Goal: Navigation & Orientation: Find specific page/section

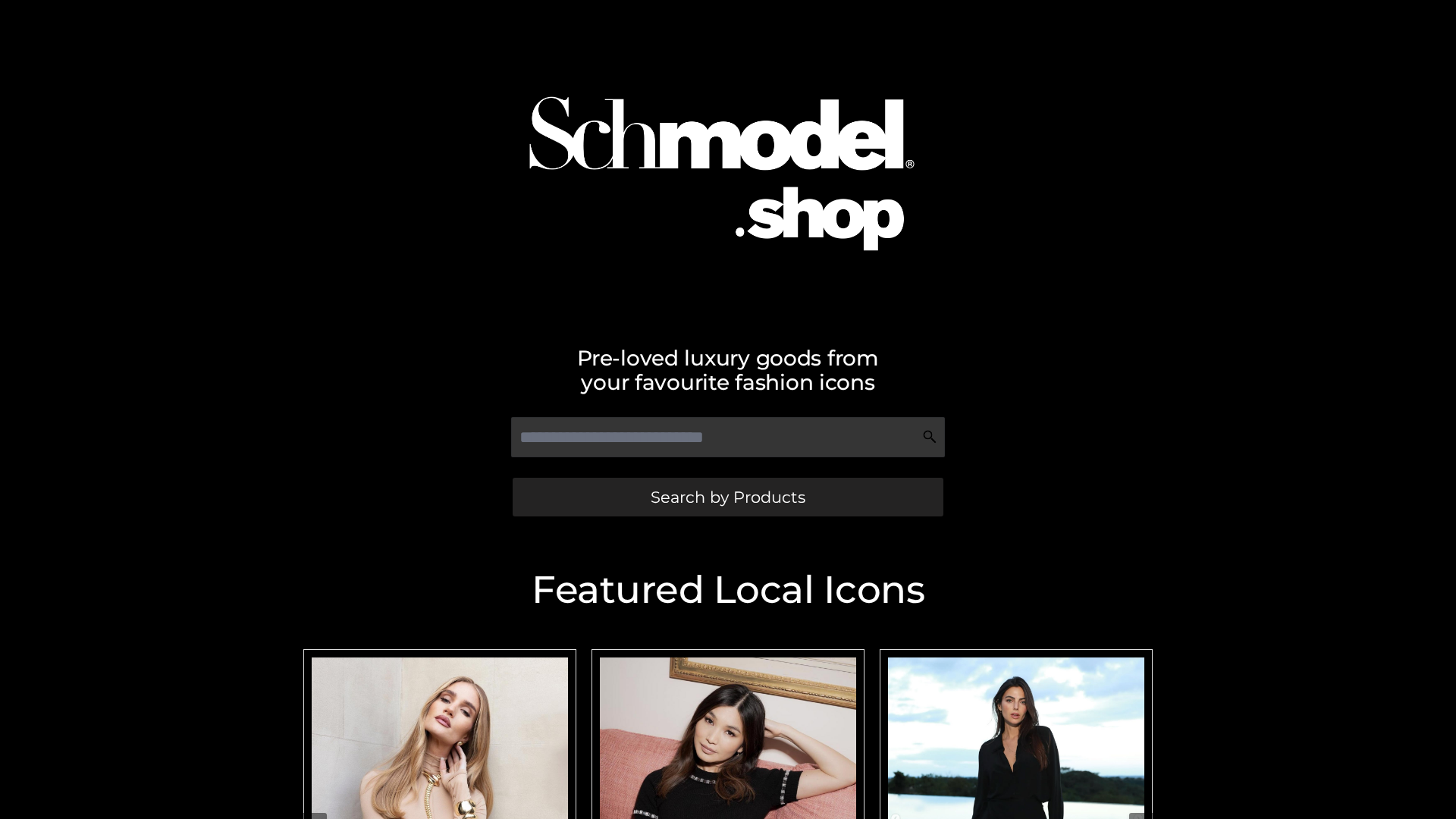
click at [728, 496] on span "Search by Products" at bounding box center [728, 497] width 154 height 16
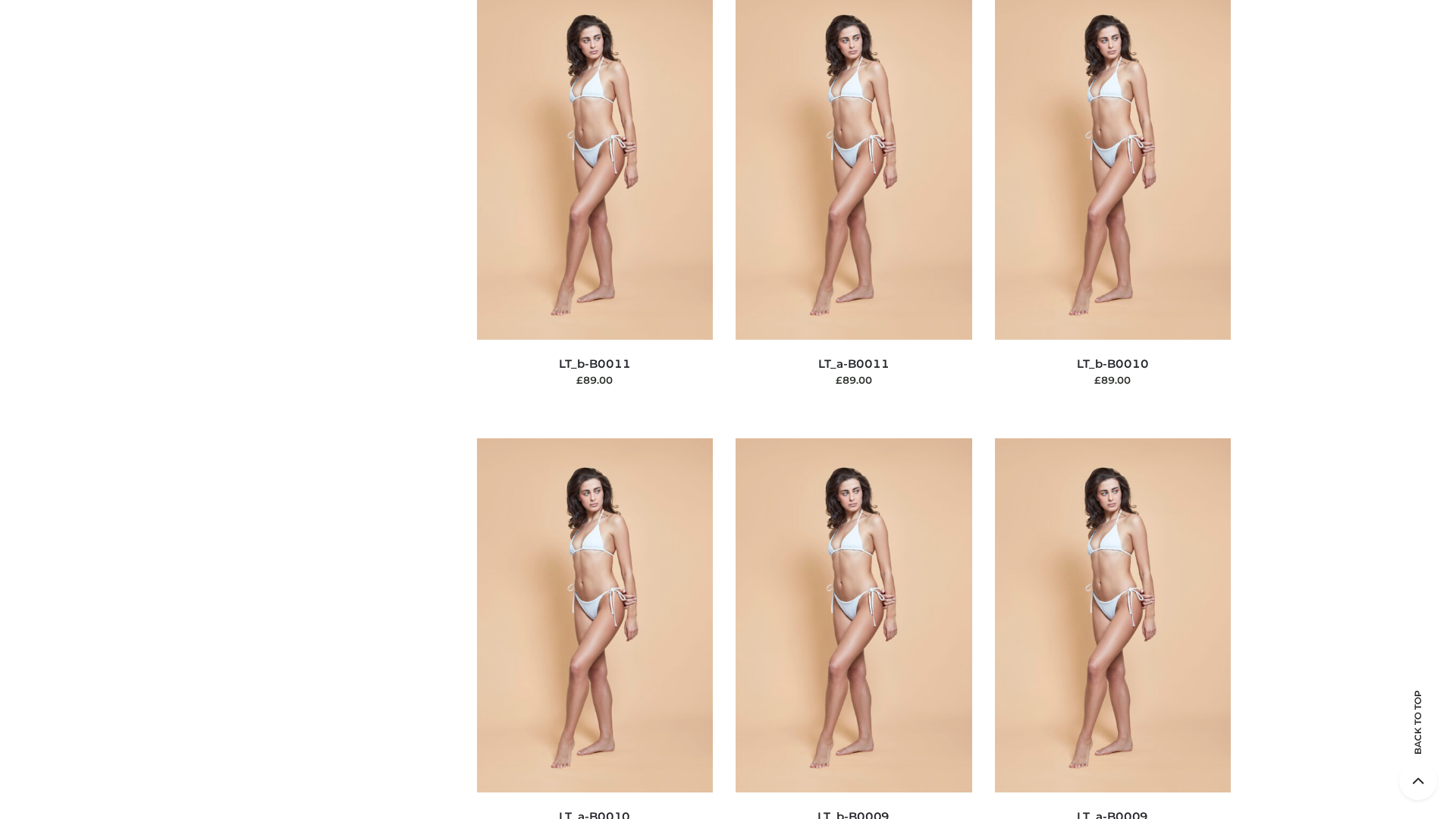
scroll to position [6807, 0]
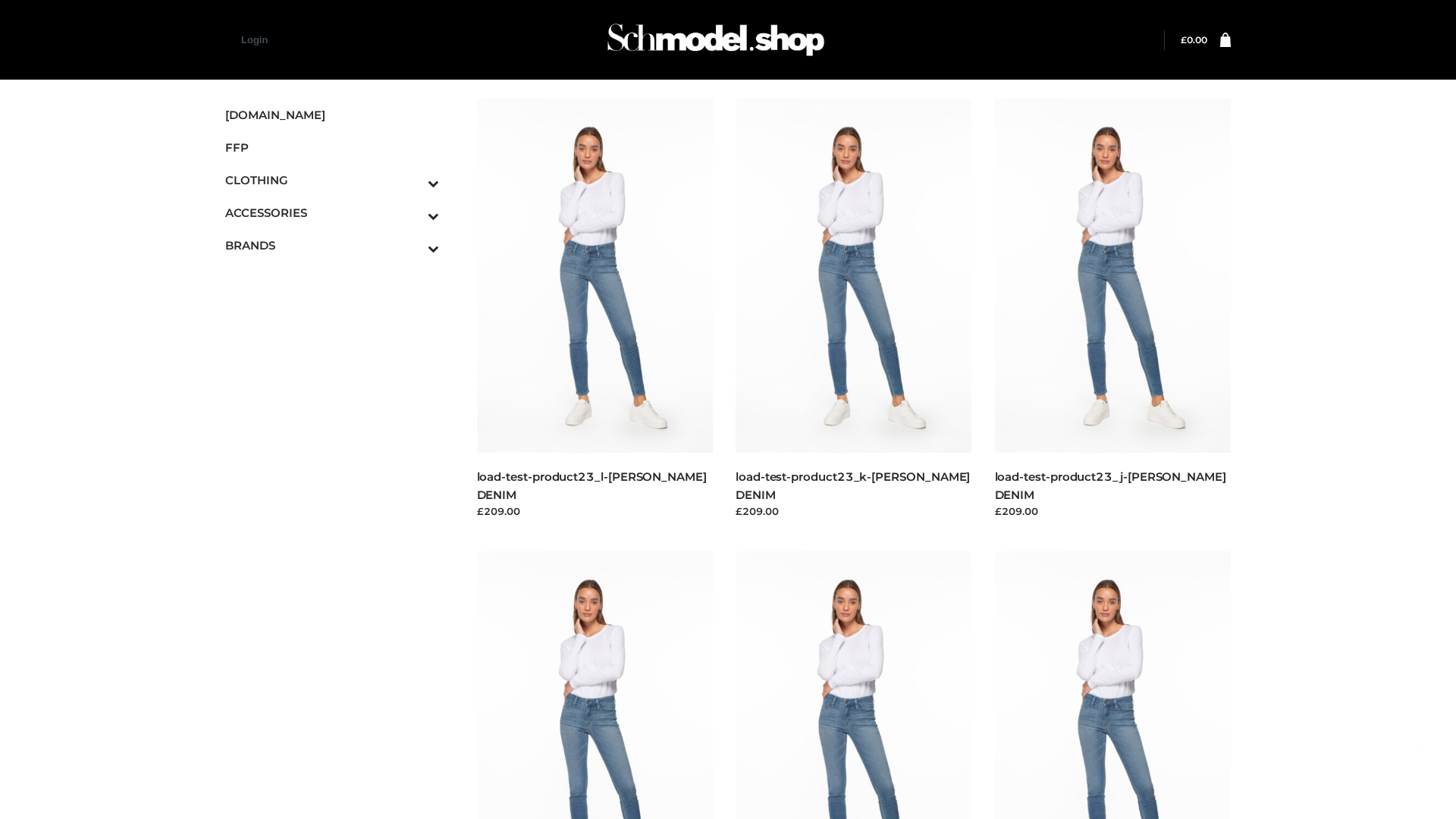
scroll to position [1329, 0]
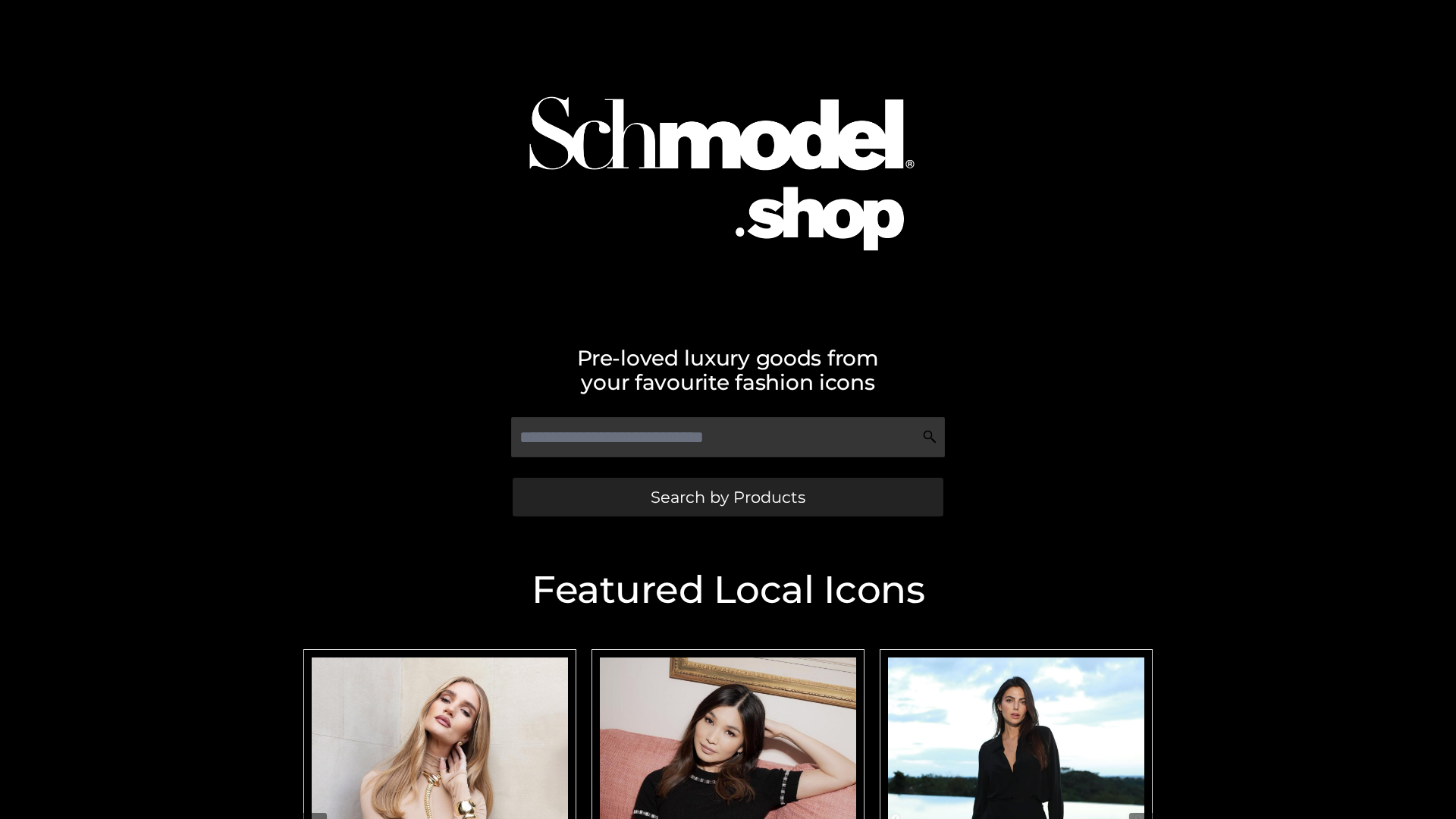
click at [728, 496] on span "Search by Products" at bounding box center [728, 497] width 154 height 16
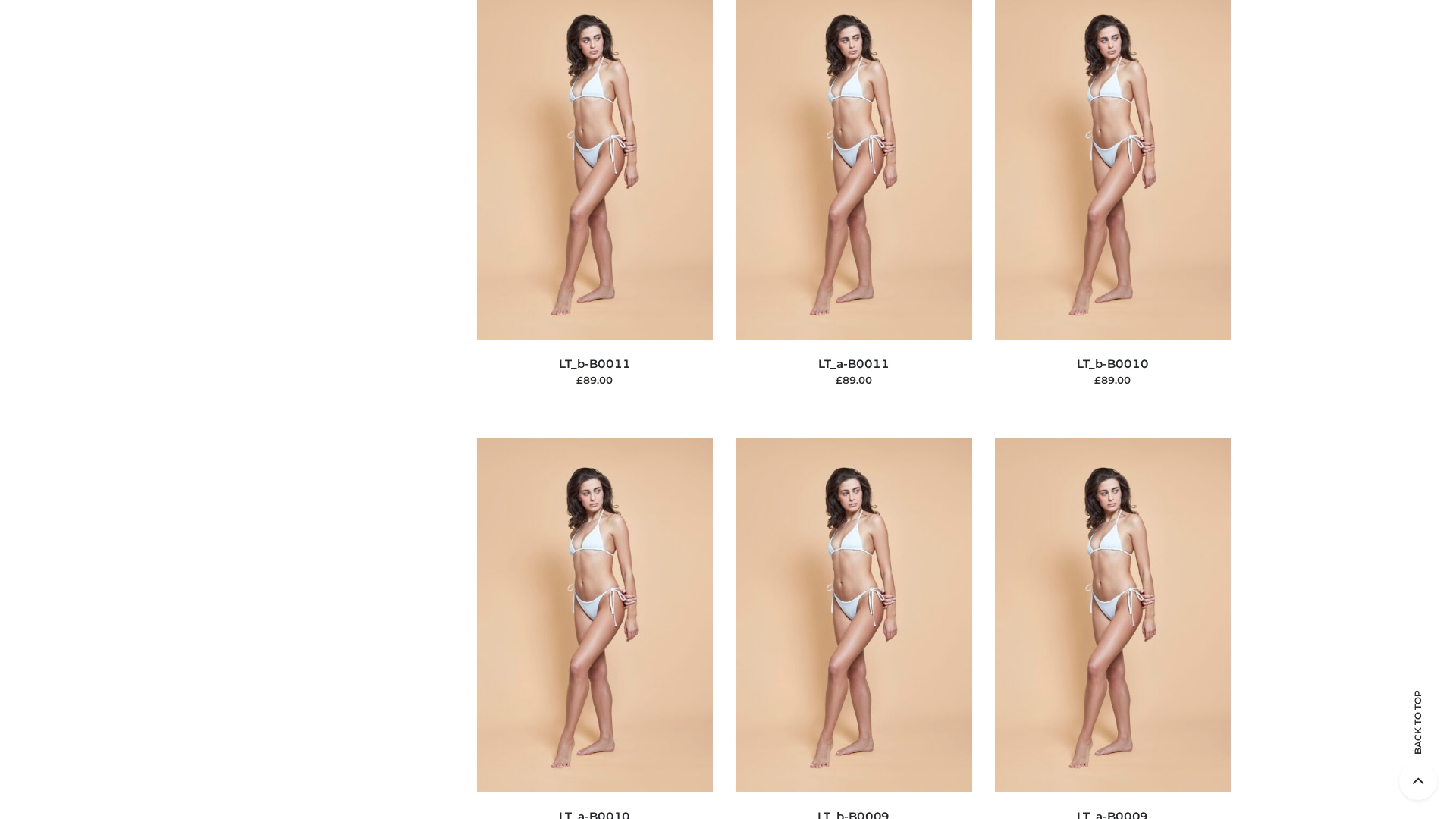
scroll to position [6807, 0]
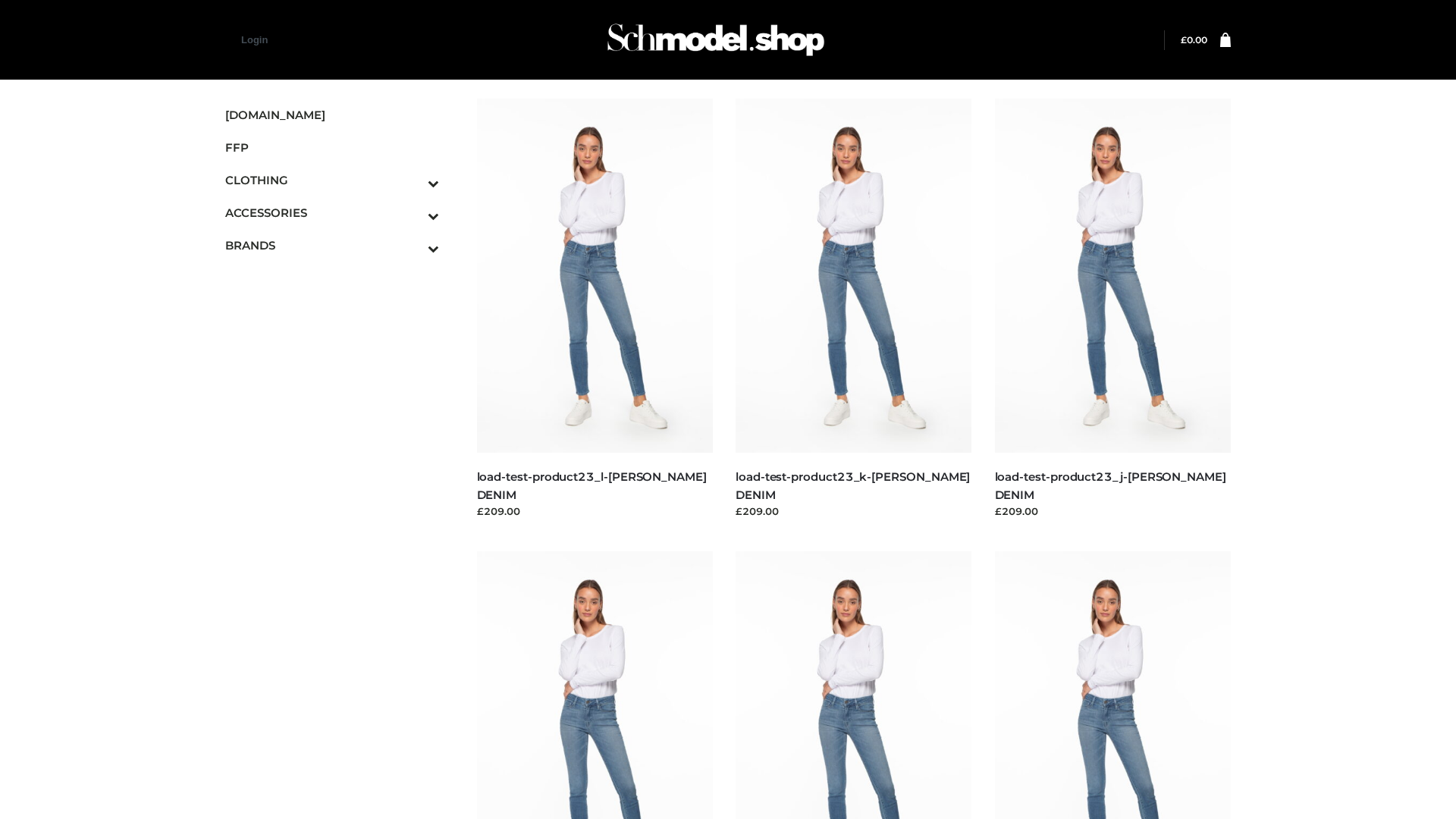
scroll to position [1329, 0]
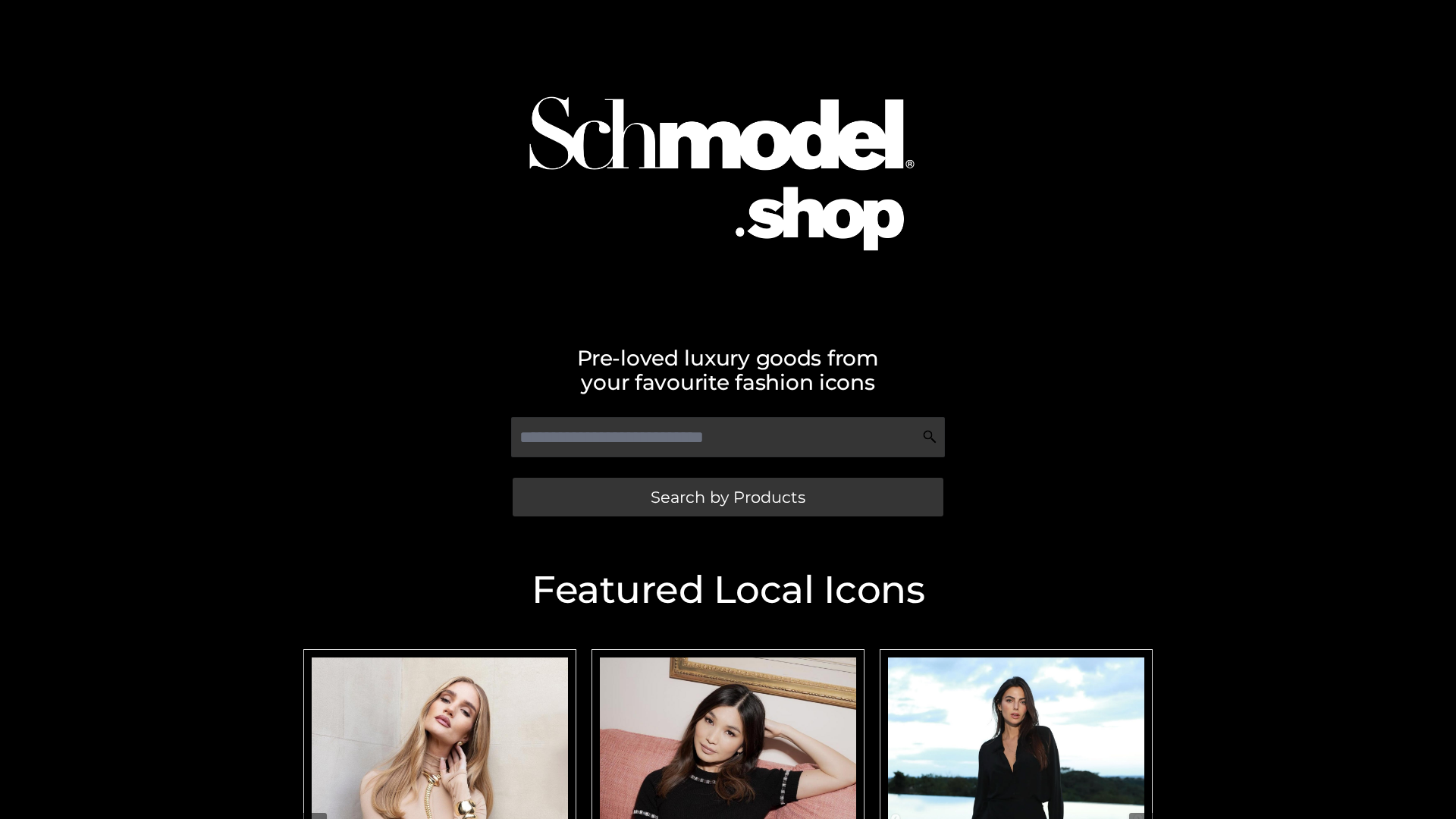
click at [728, 496] on span "Search by Products" at bounding box center [728, 497] width 154 height 16
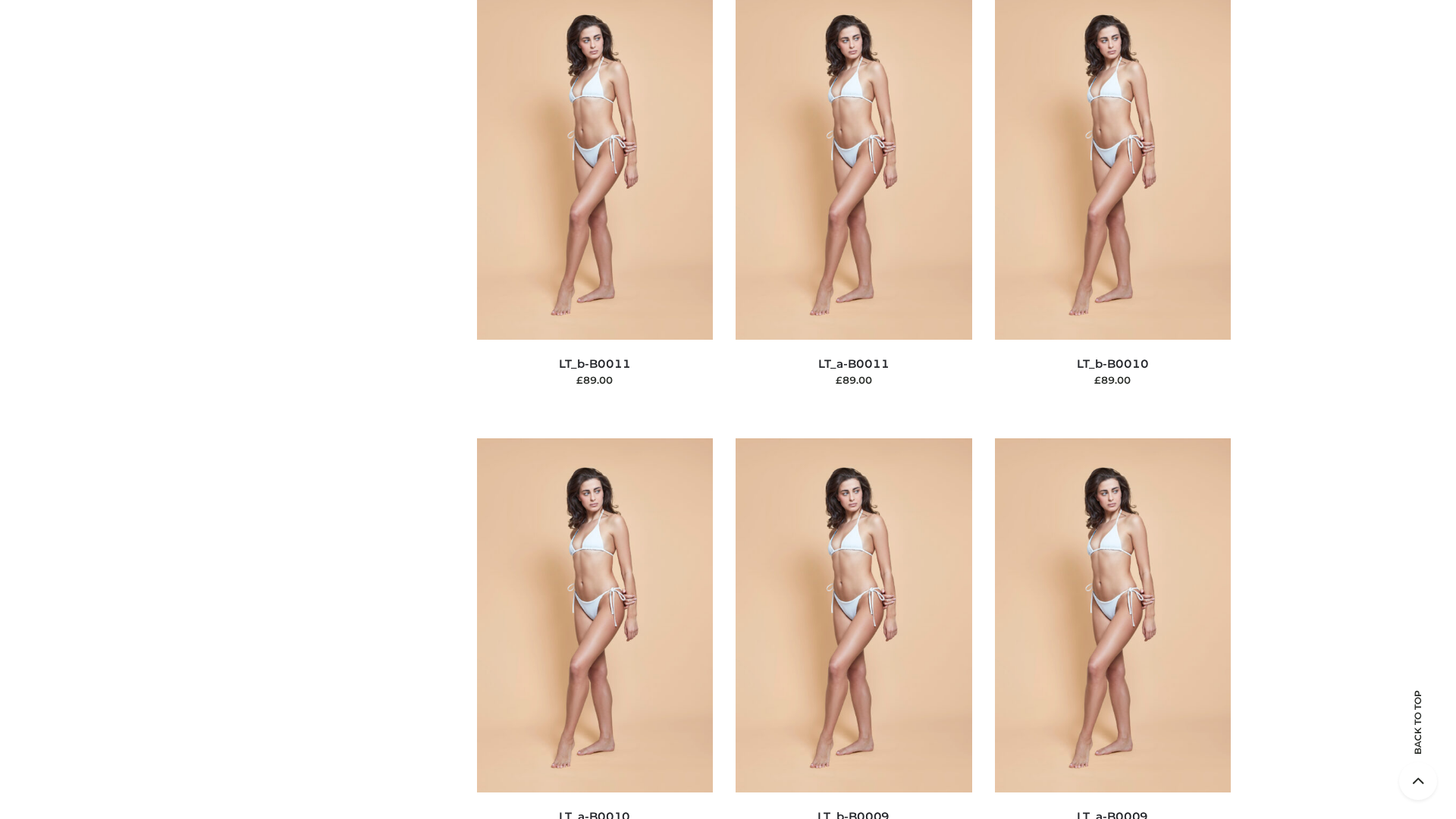
scroll to position [6807, 0]
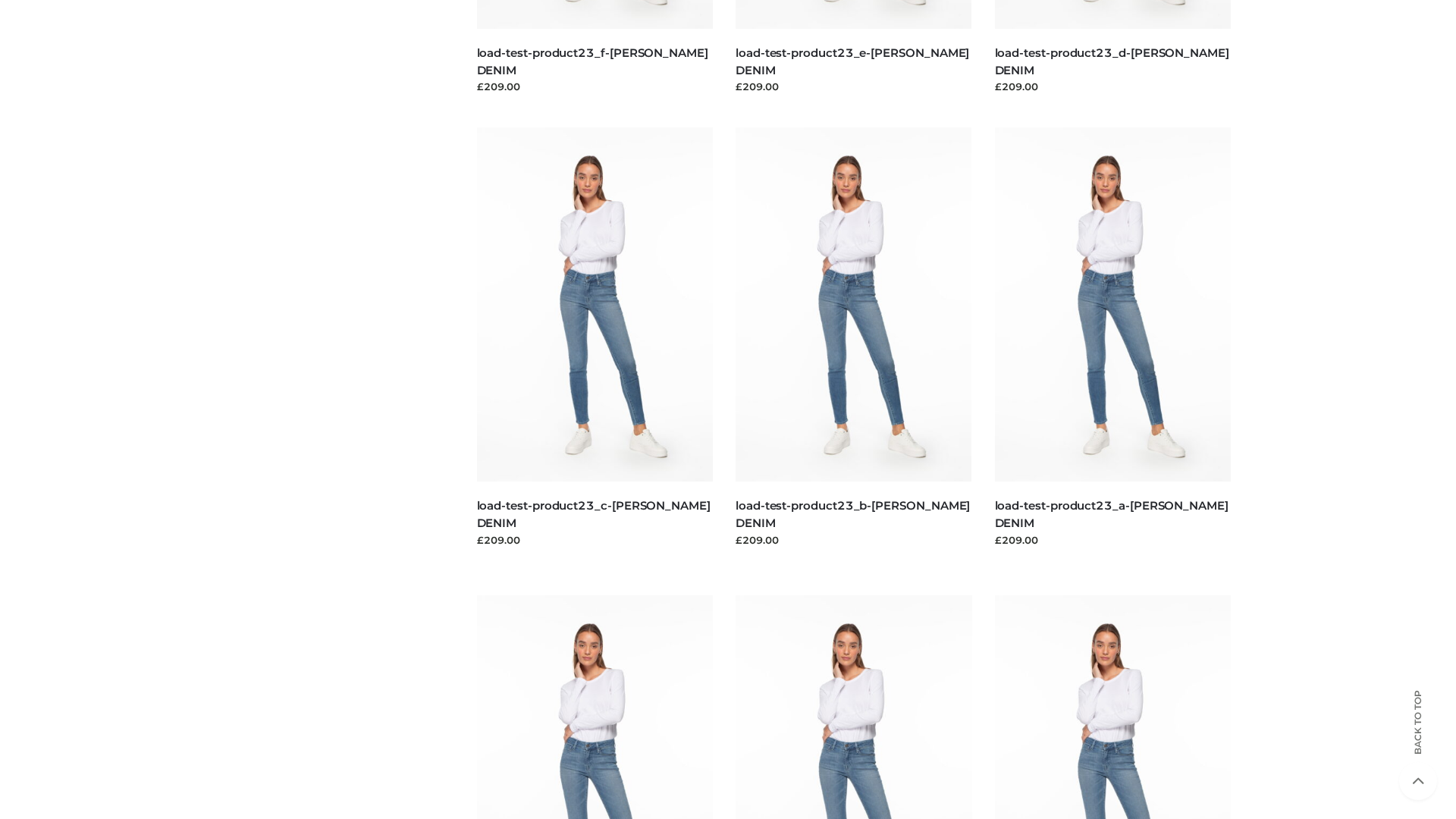
scroll to position [1329, 0]
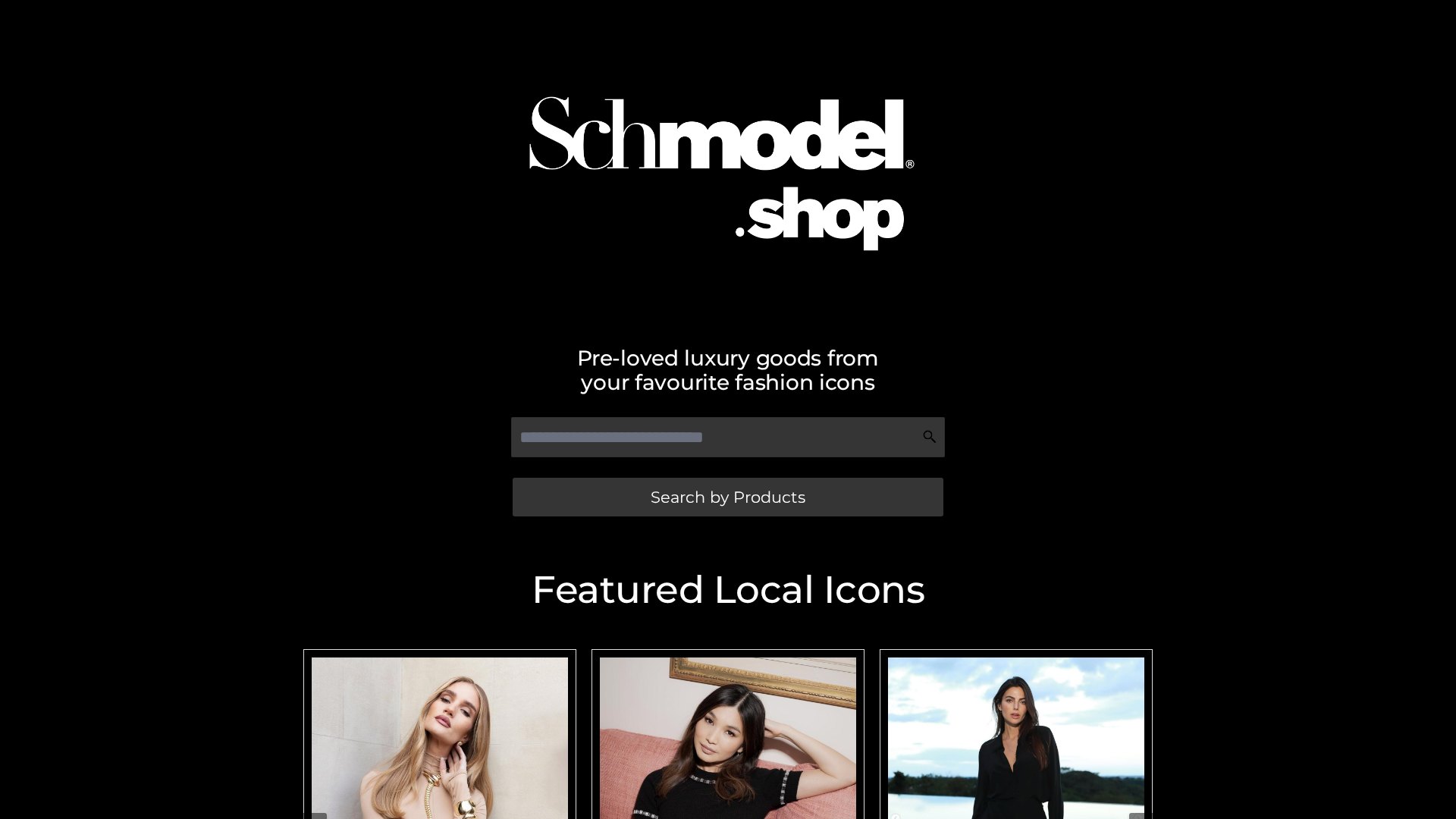
click at [728, 496] on span "Search by Products" at bounding box center [728, 497] width 154 height 16
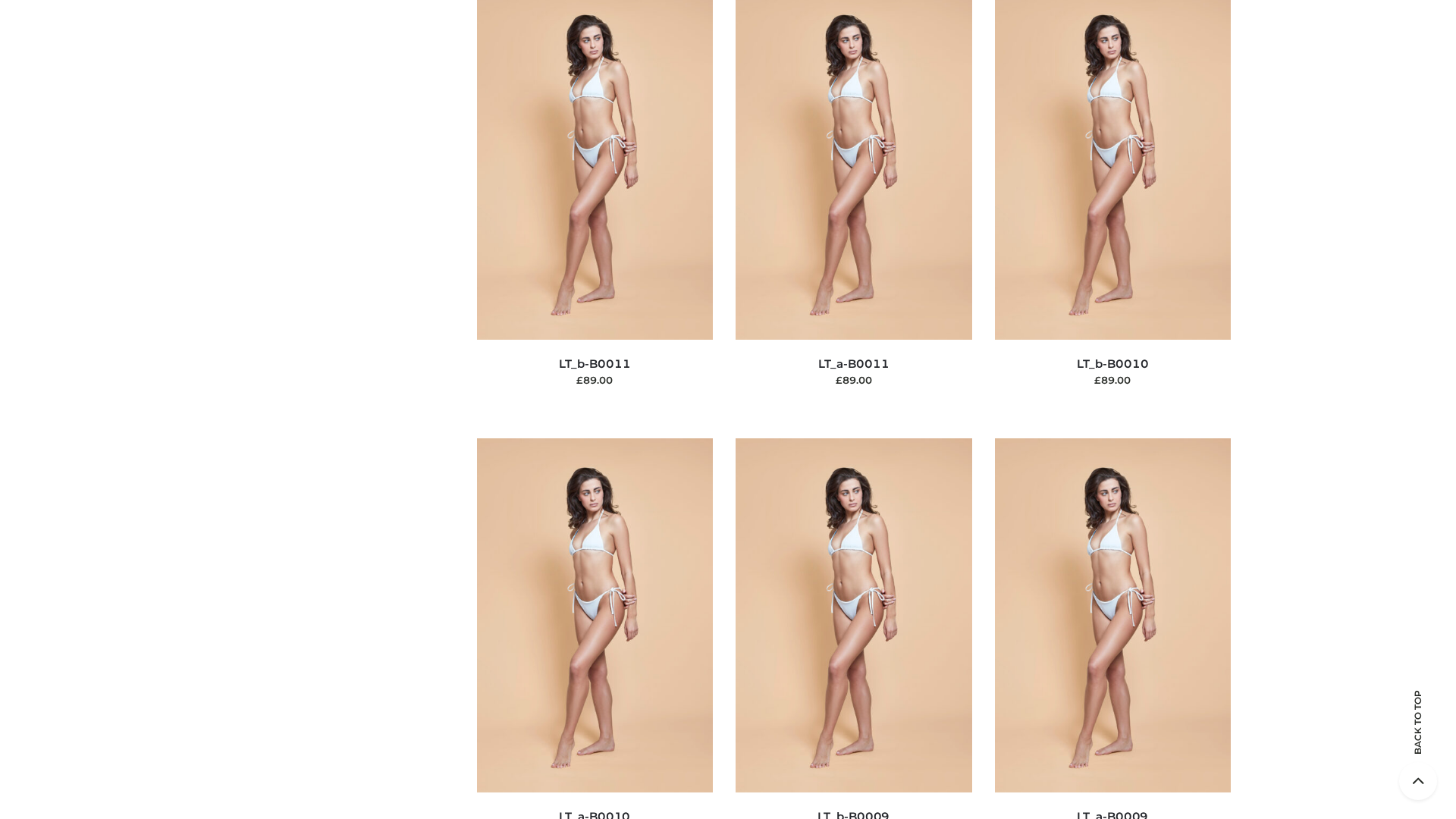
scroll to position [6807, 0]
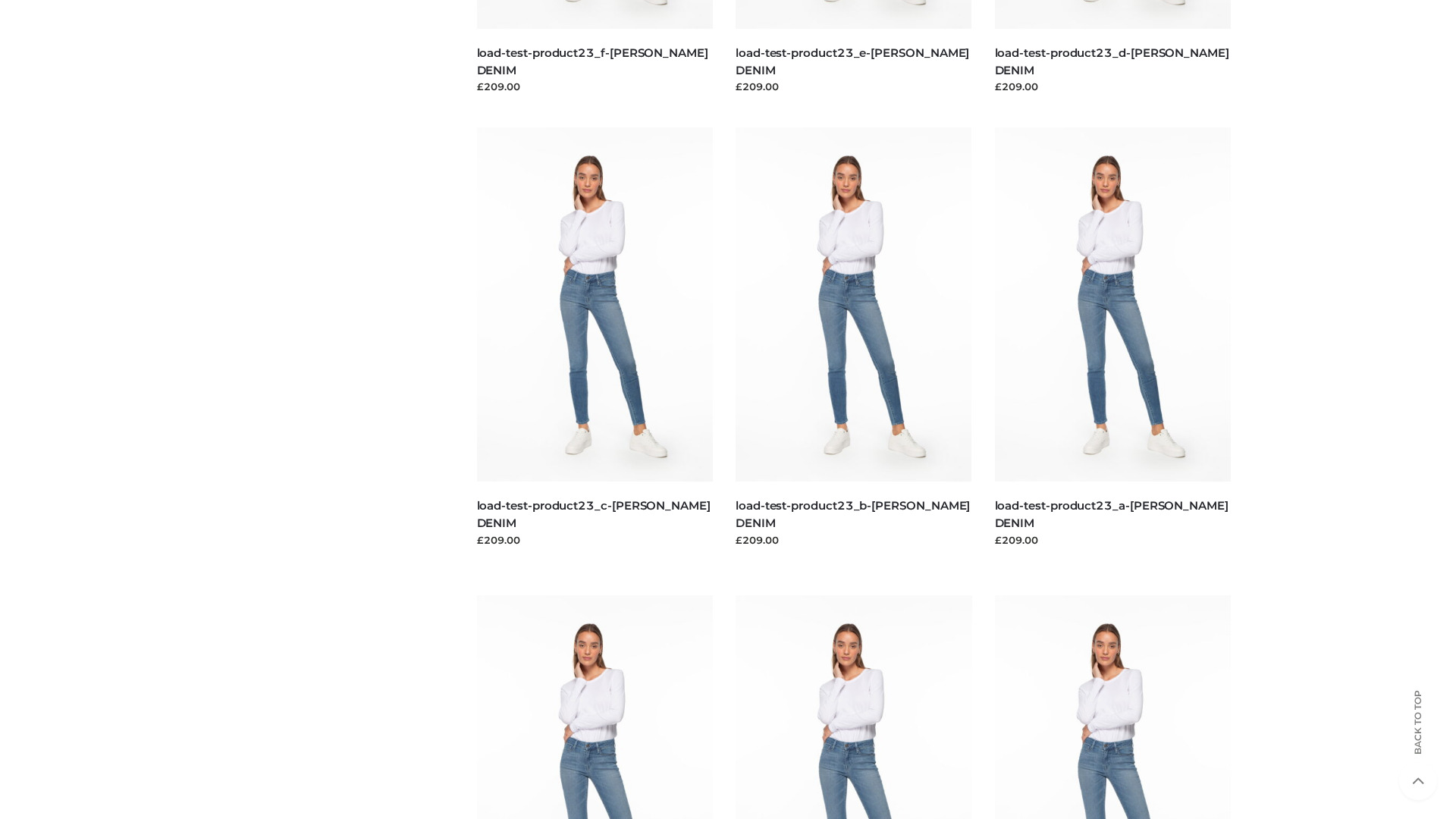
scroll to position [1329, 0]
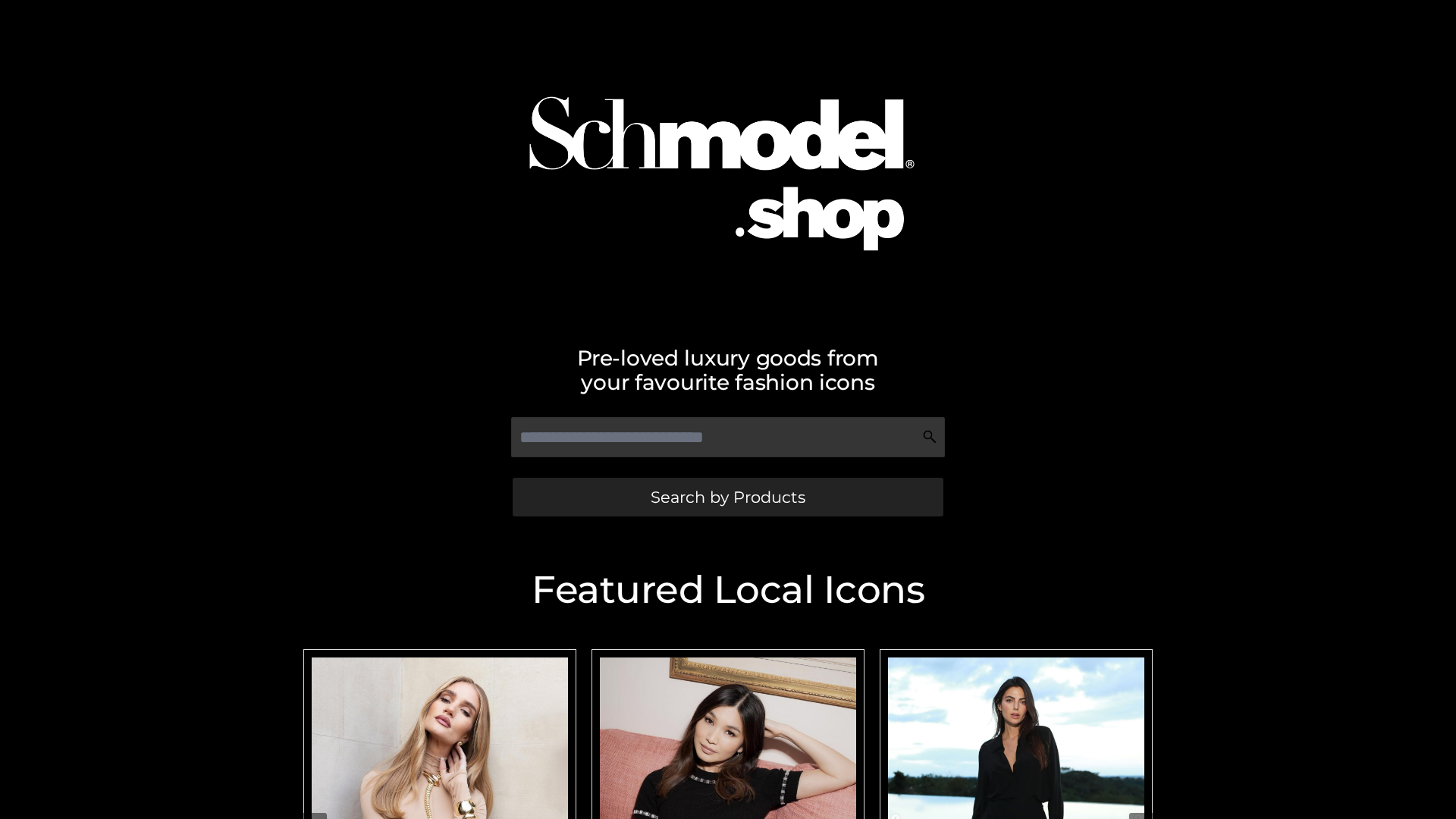
click at [728, 496] on span "Search by Products" at bounding box center [728, 497] width 154 height 16
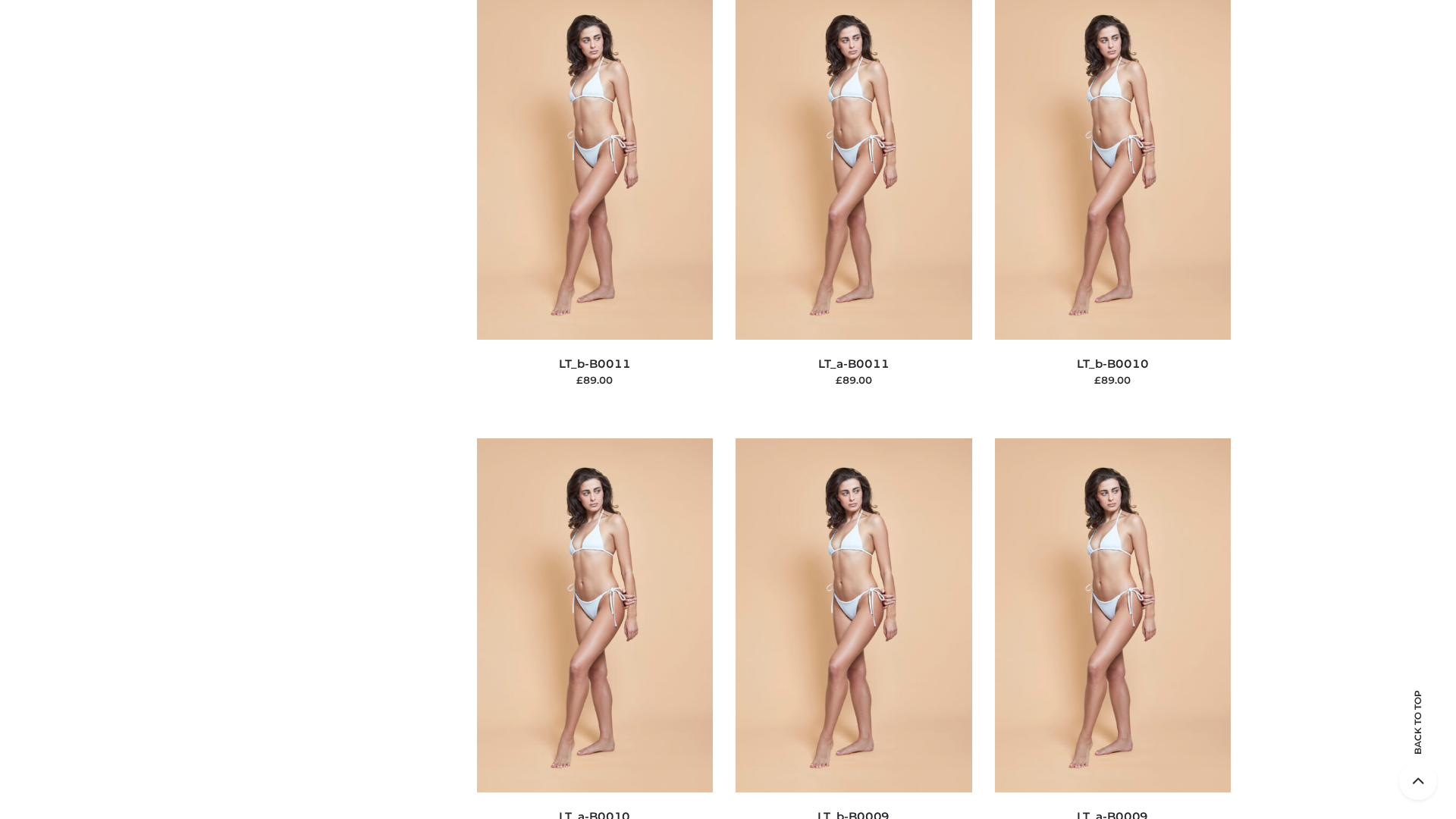
scroll to position [6807, 0]
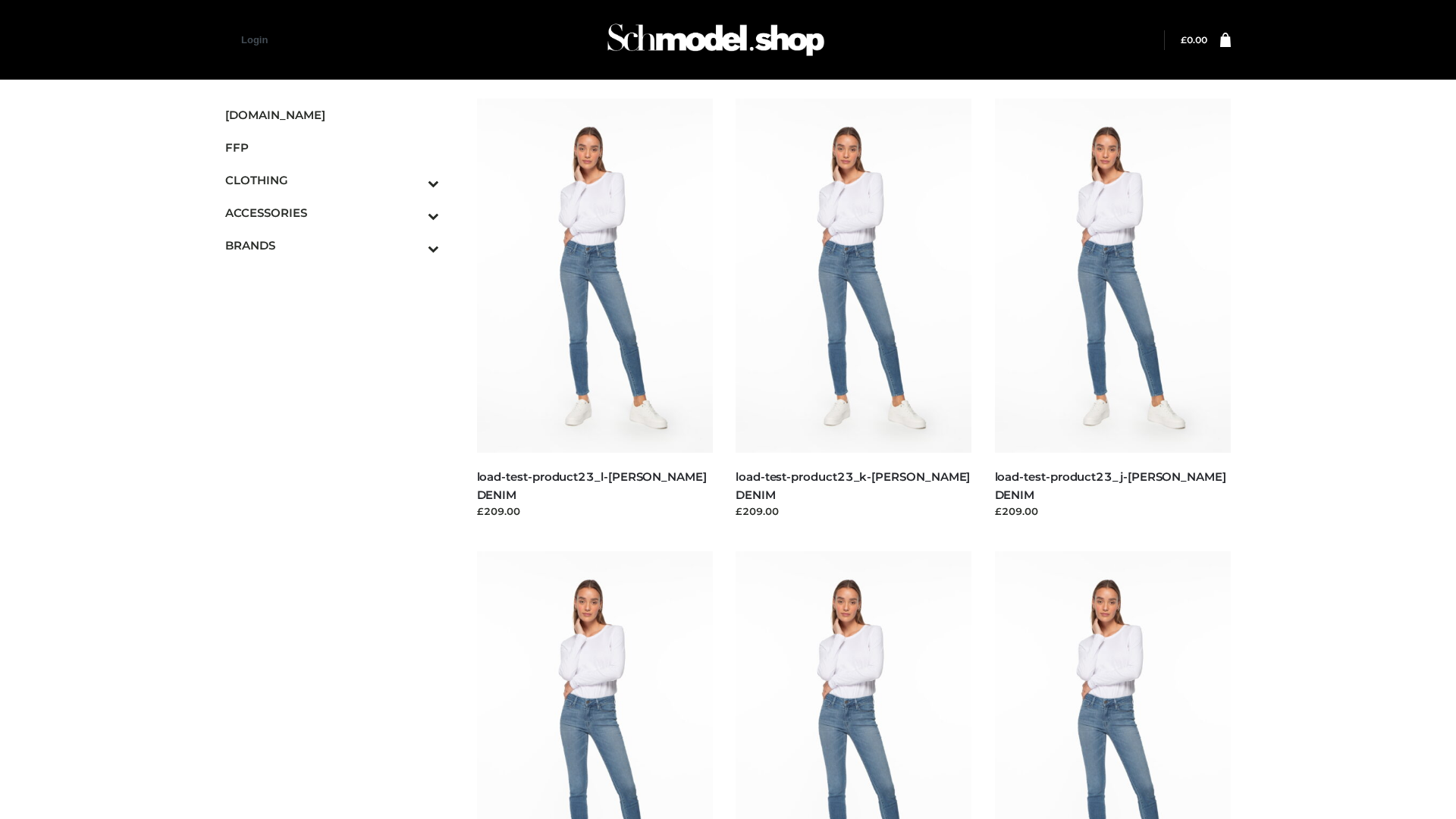
scroll to position [1329, 0]
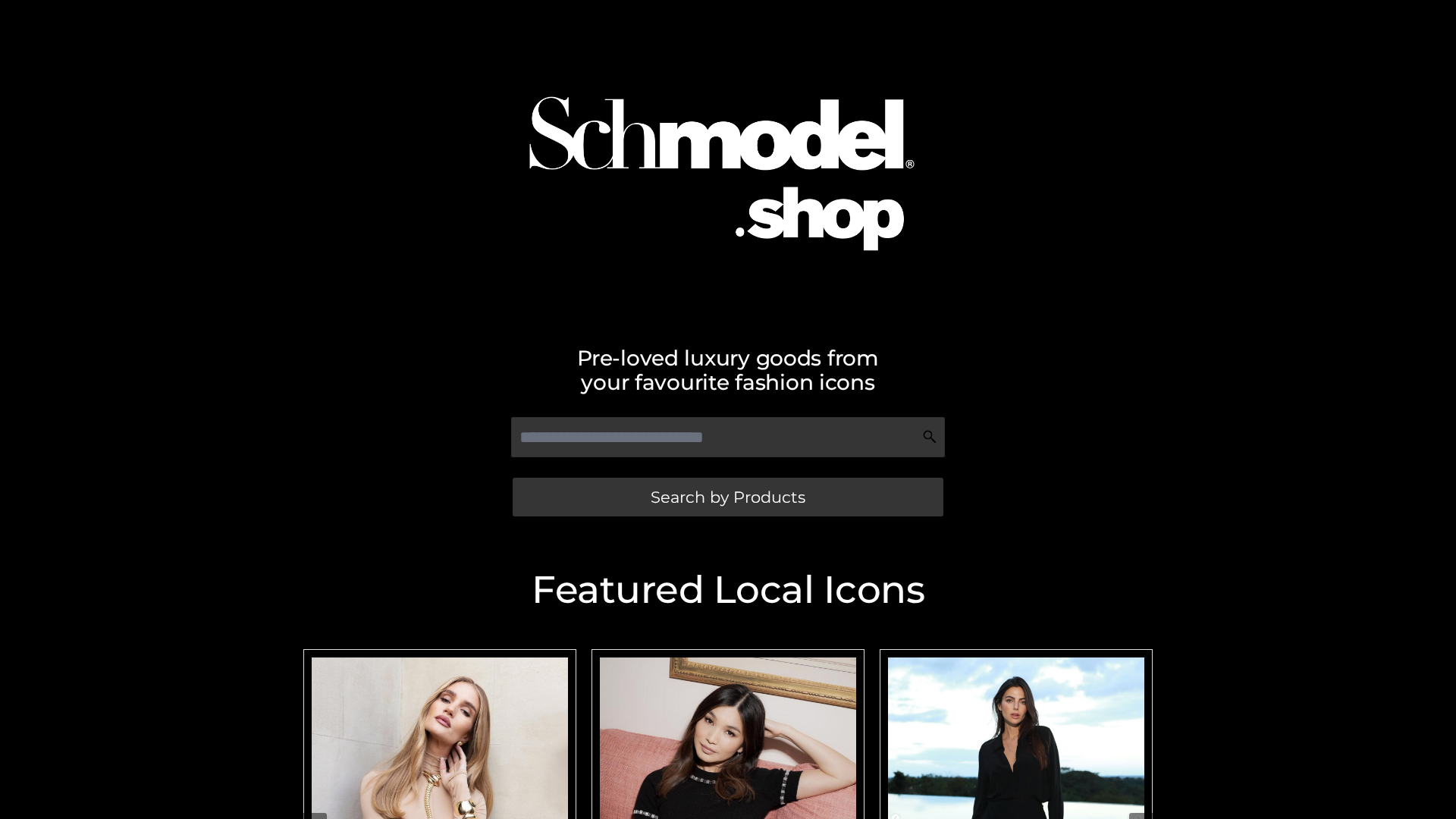
click at [728, 496] on span "Search by Products" at bounding box center [728, 497] width 154 height 16
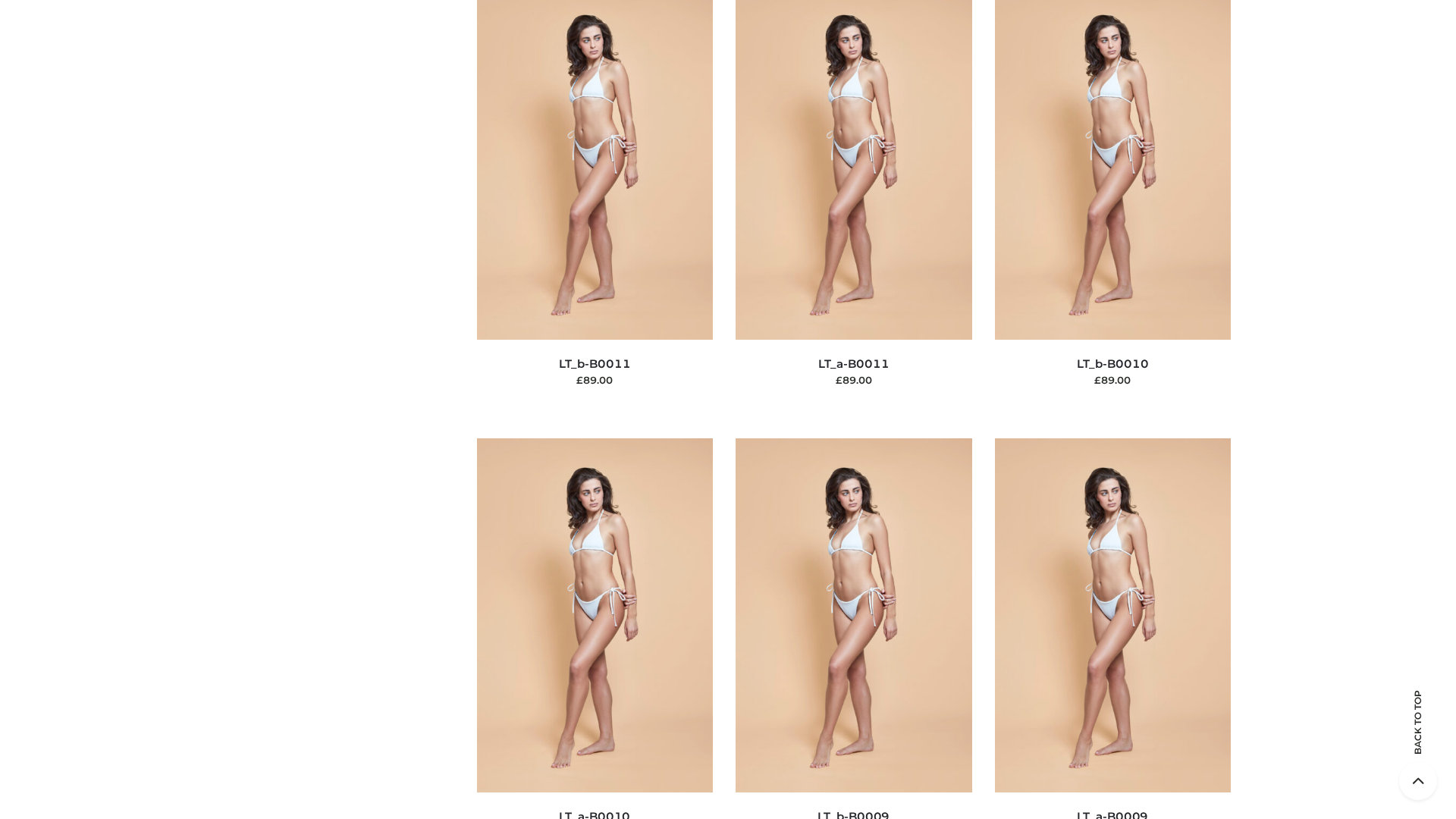
scroll to position [6807, 0]
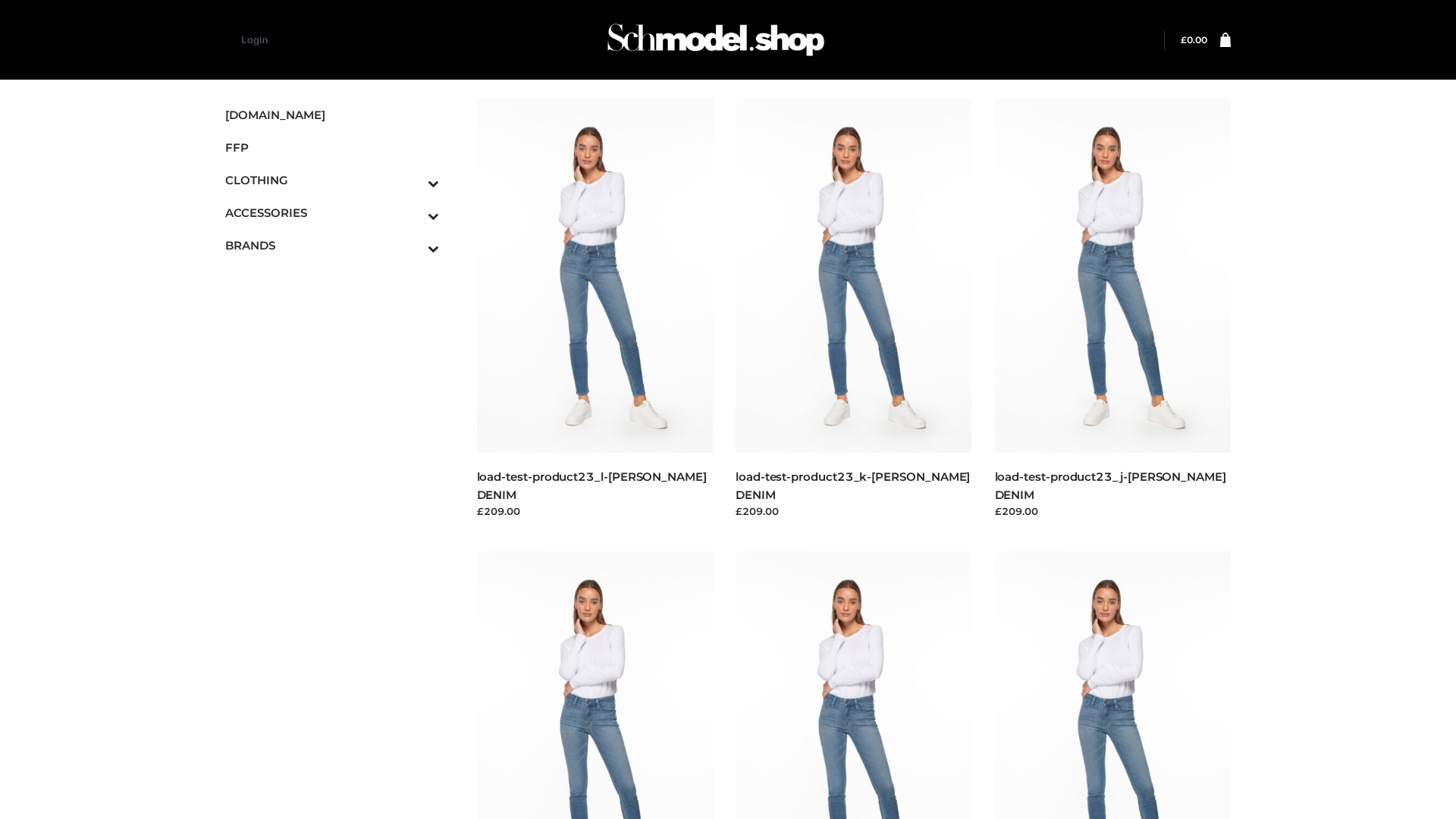
scroll to position [1329, 0]
